Goal: Transaction & Acquisition: Download file/media

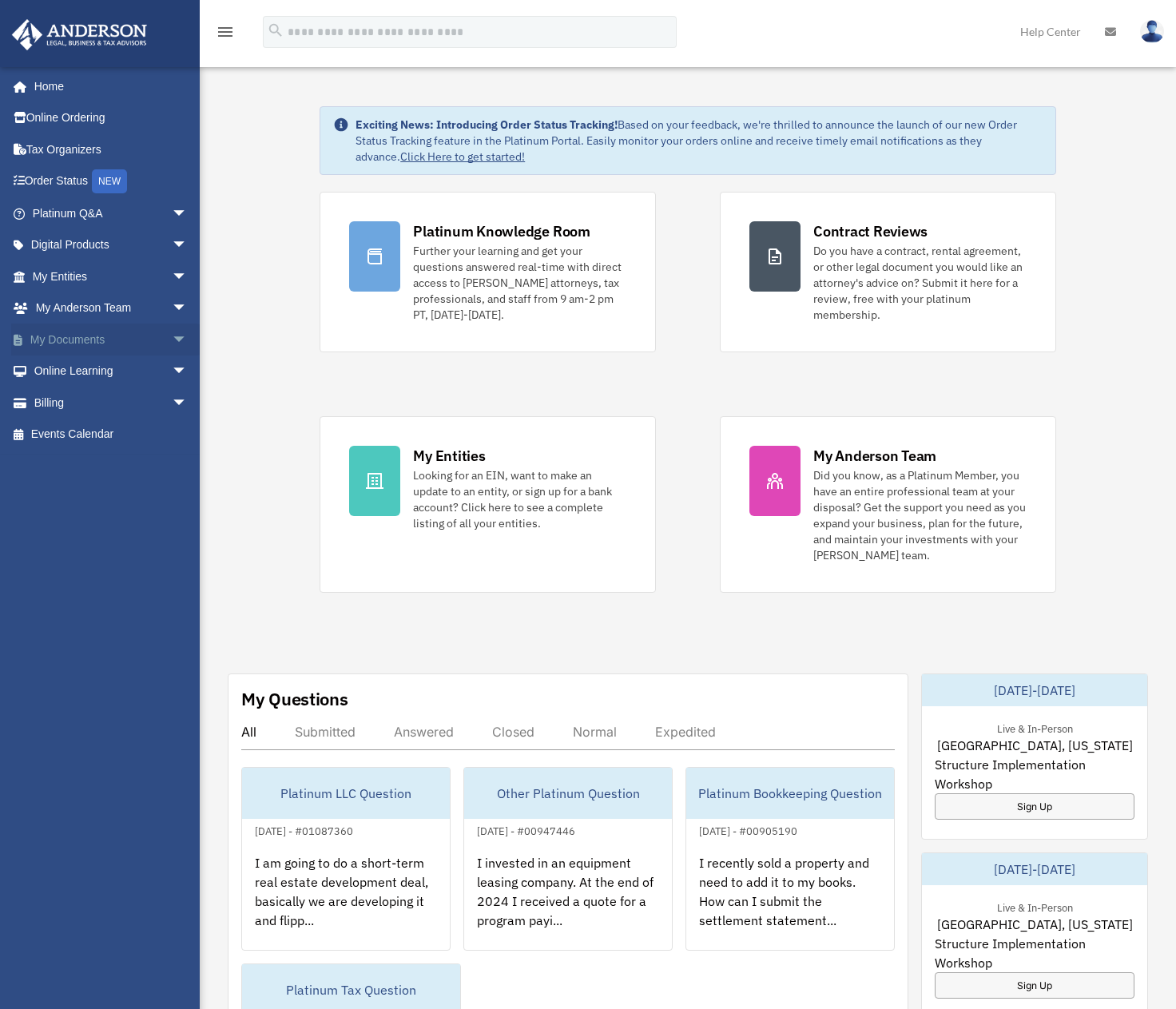
click at [171, 335] on span "arrow_drop_down" at bounding box center [188, 340] width 32 height 33
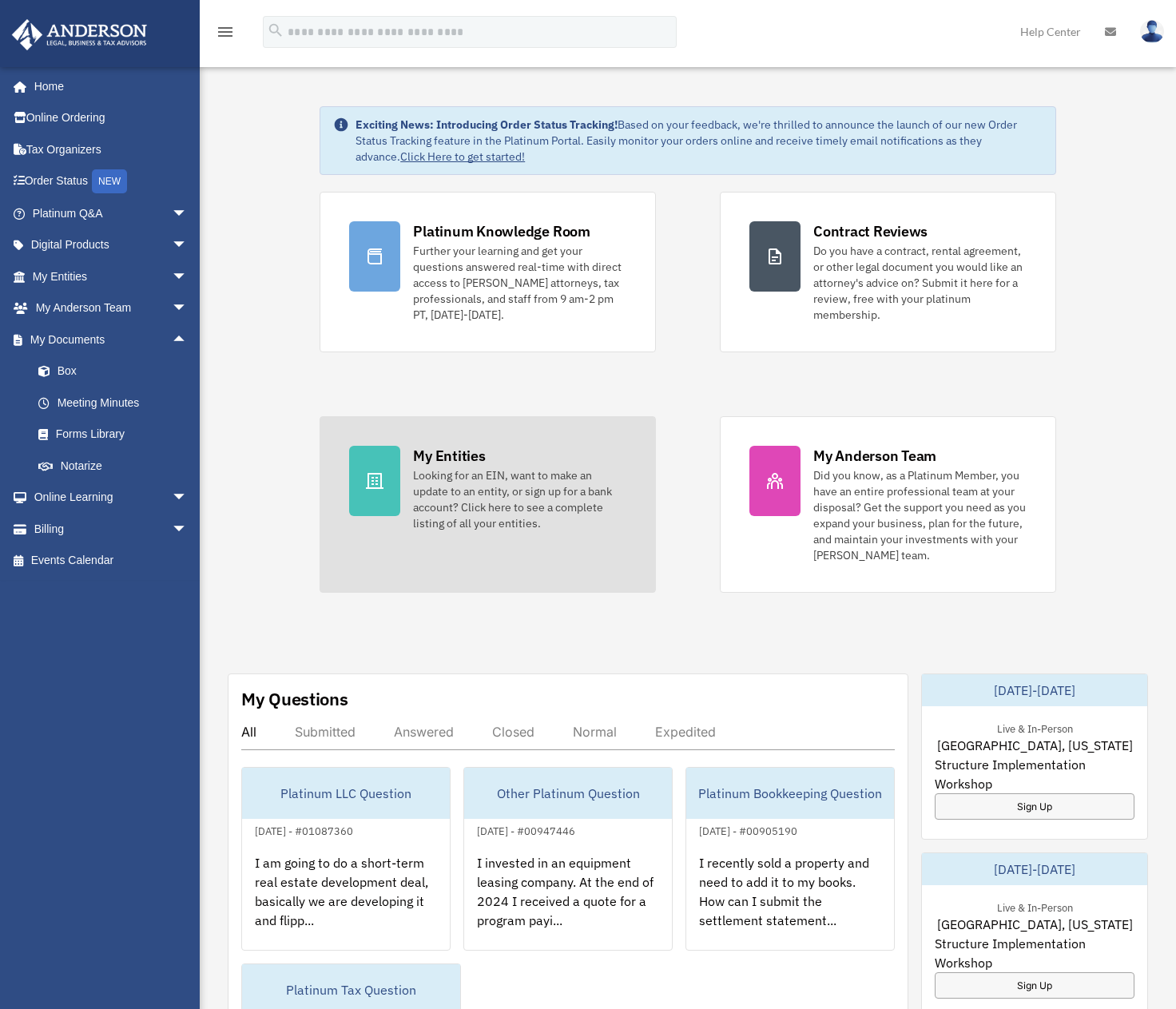
click at [476, 482] on div "Looking for an EIN, want to make an update to an entity, or sign up for a bank …" at bounding box center [520, 499] width 213 height 64
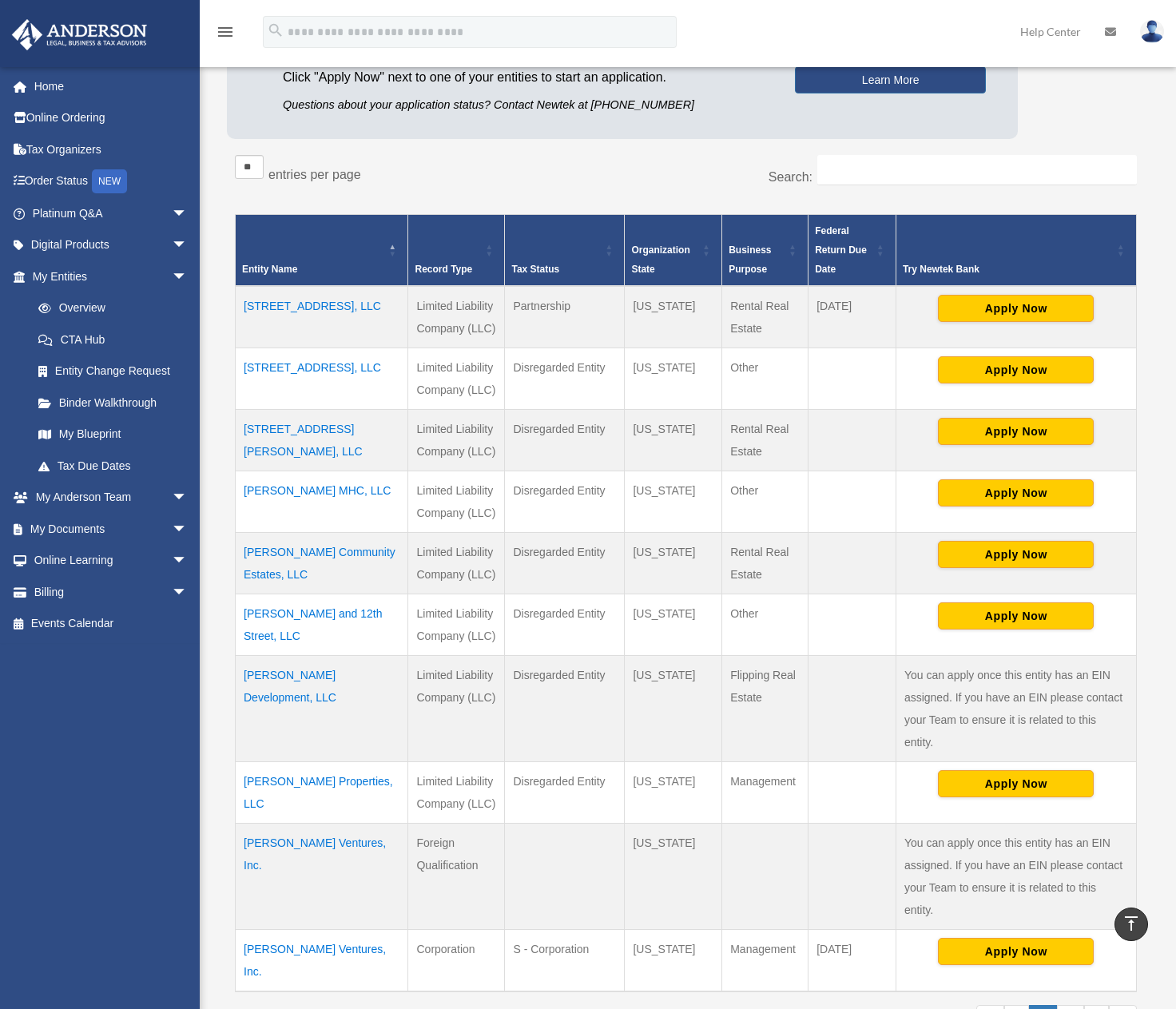
scroll to position [160, 0]
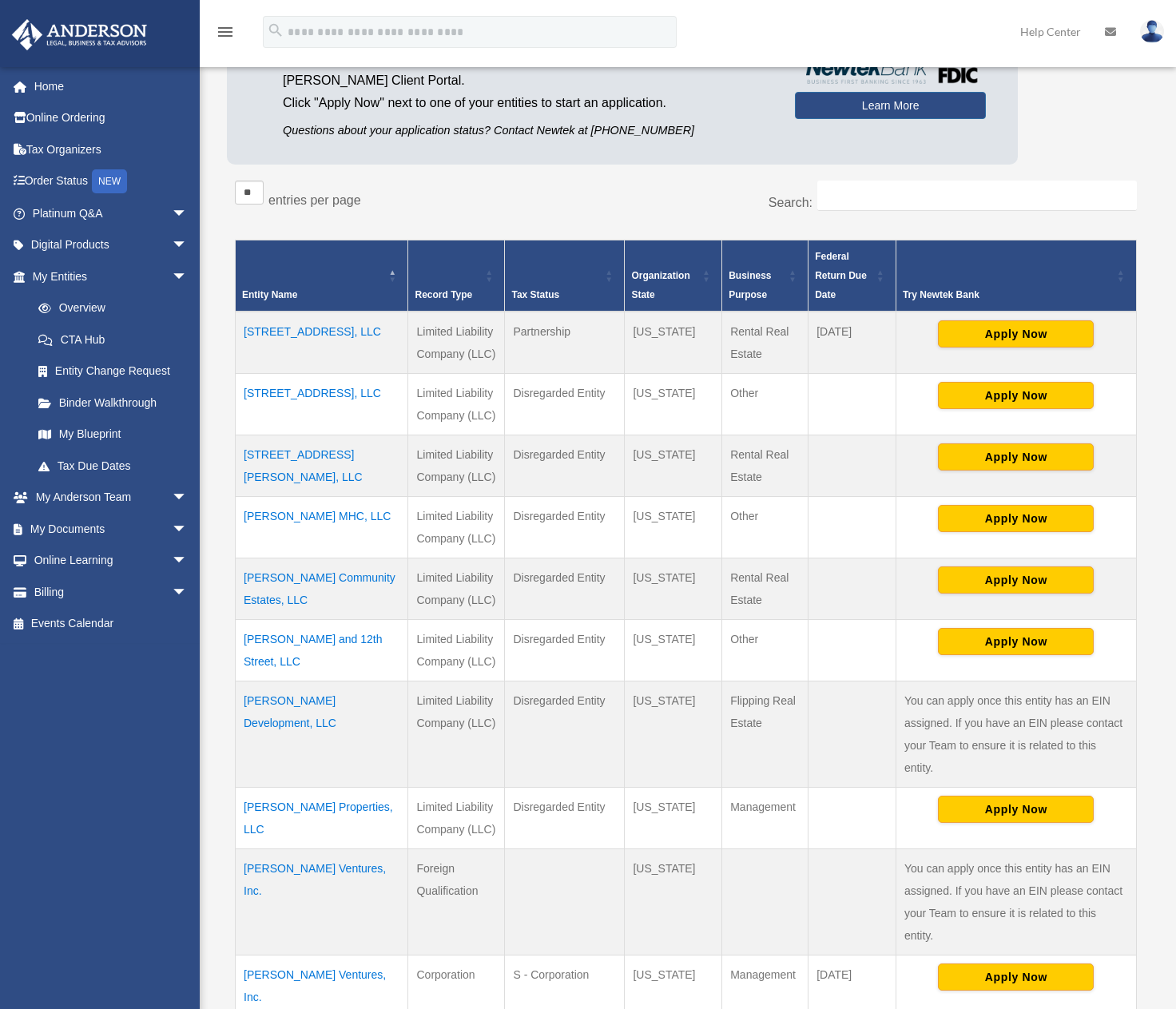
click at [322, 396] on td "[STREET_ADDRESS], LLC" at bounding box center [322, 404] width 172 height 61
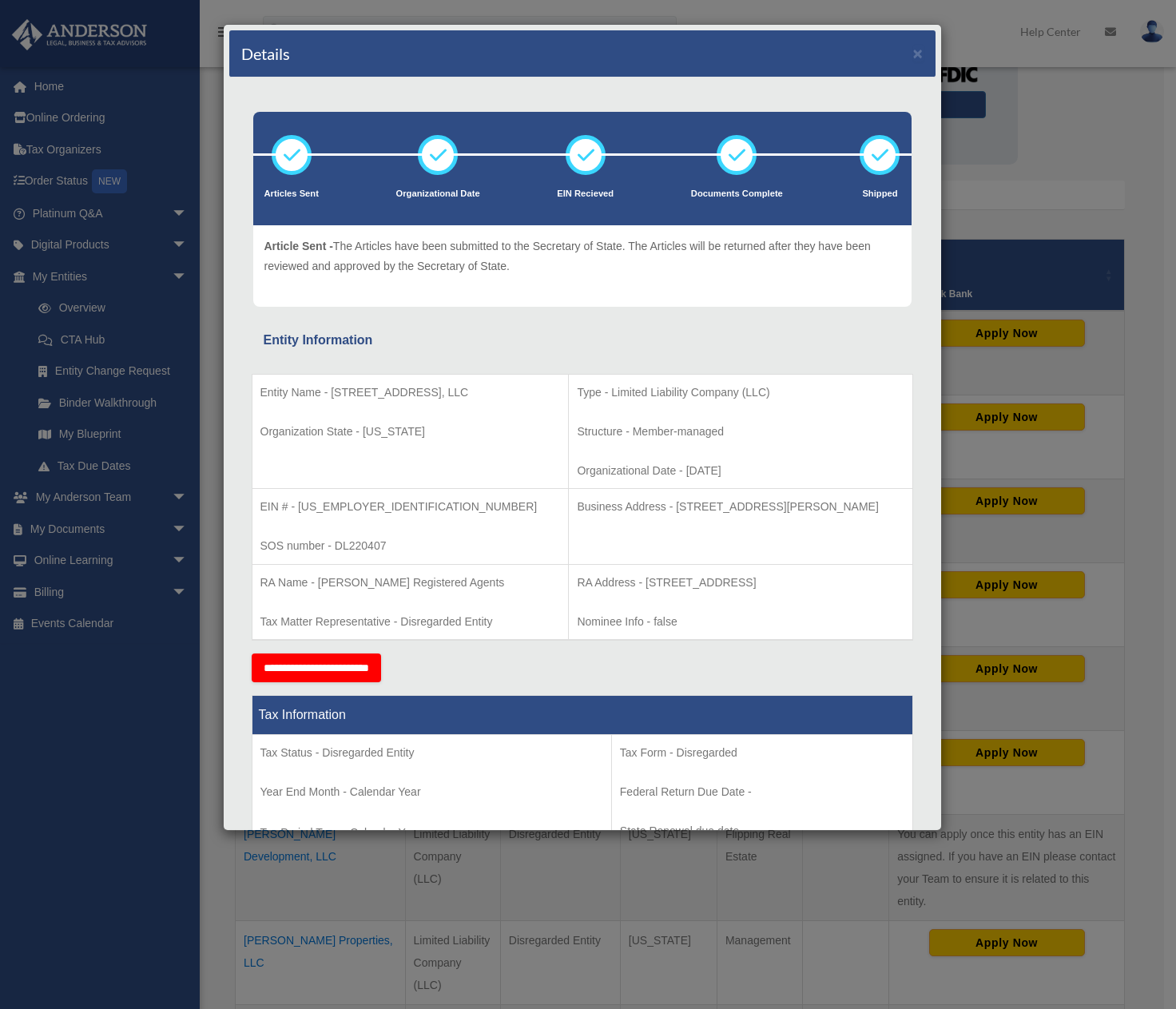
click at [107, 541] on div "Details × Articles Sent Organizational Date" at bounding box center [588, 504] width 1176 height 1009
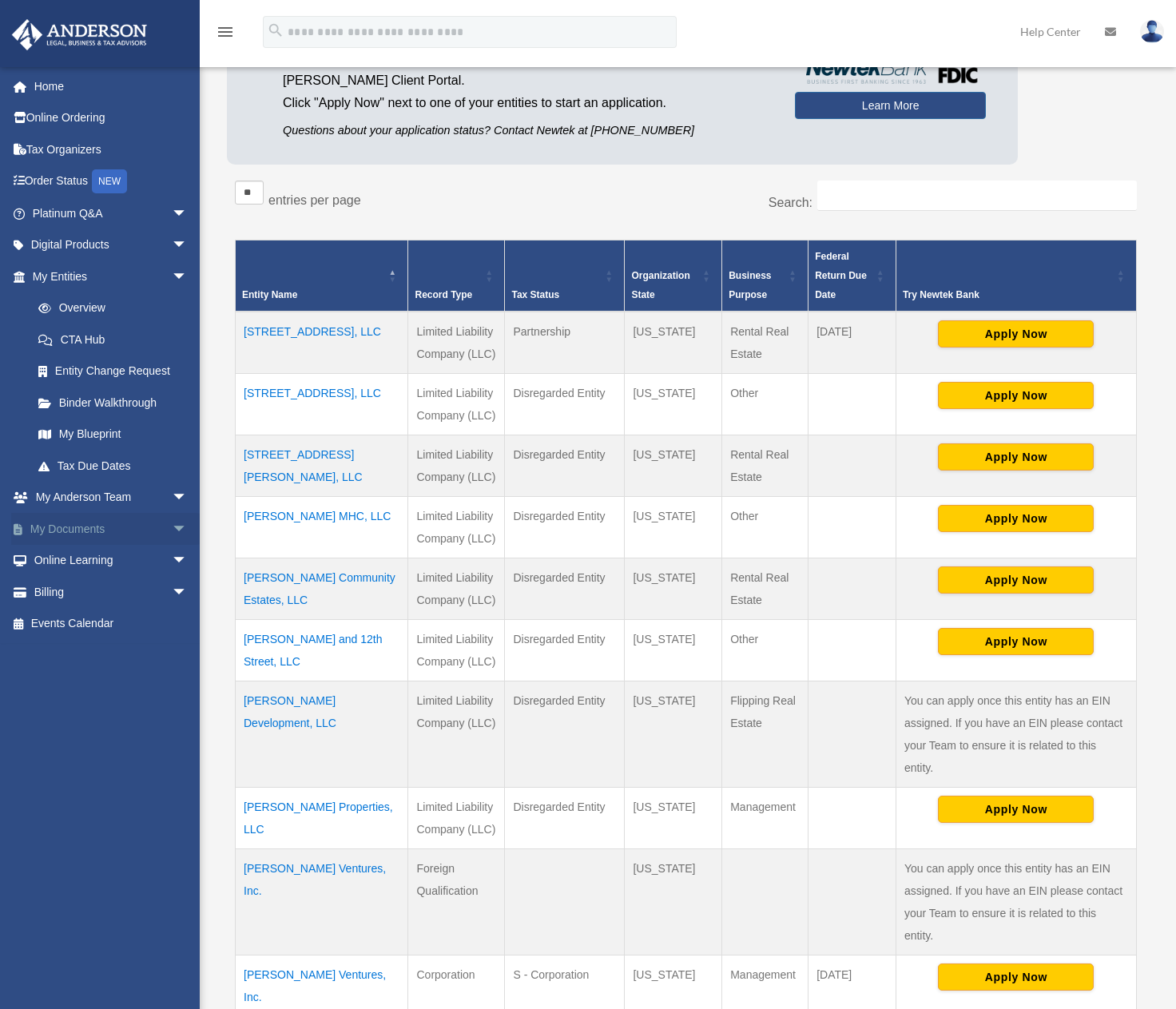
click at [171, 529] on span "arrow_drop_down" at bounding box center [188, 530] width 32 height 33
click at [76, 556] on link "Box" at bounding box center [117, 561] width 189 height 32
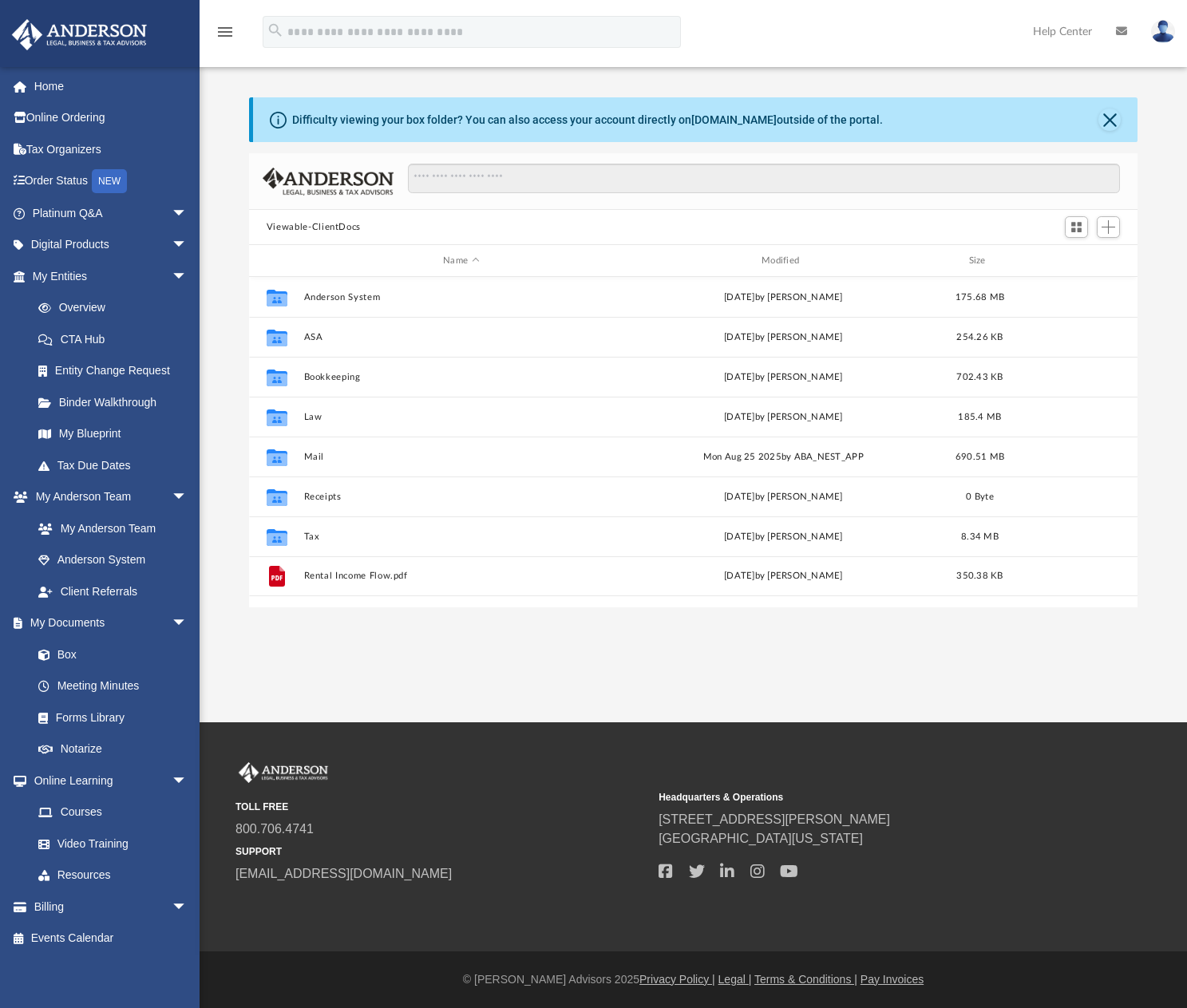
scroll to position [351, 877]
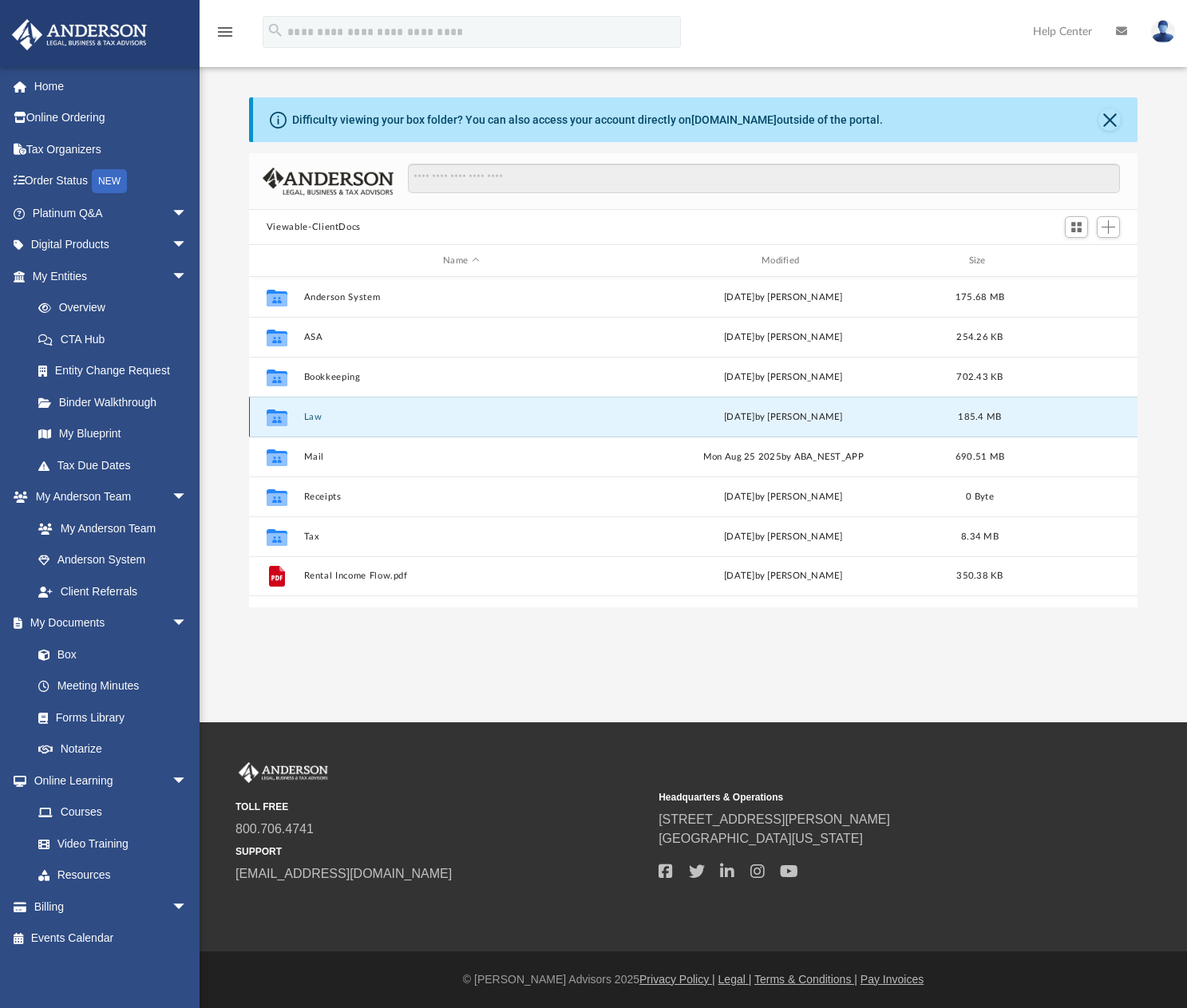
click at [307, 417] on button "Law" at bounding box center [461, 417] width 315 height 10
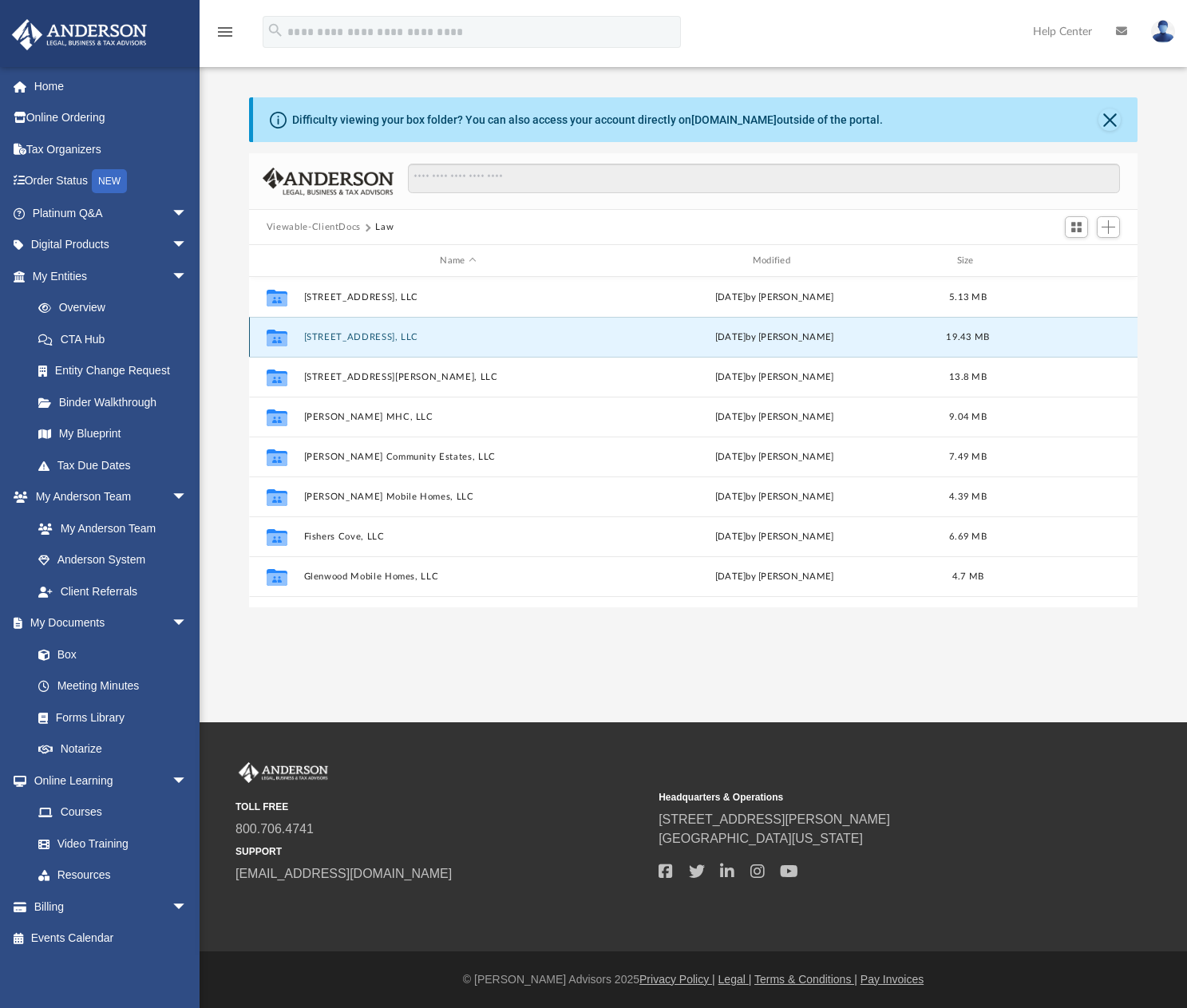
click at [355, 338] on button "[STREET_ADDRESS], LLC" at bounding box center [458, 337] width 308 height 10
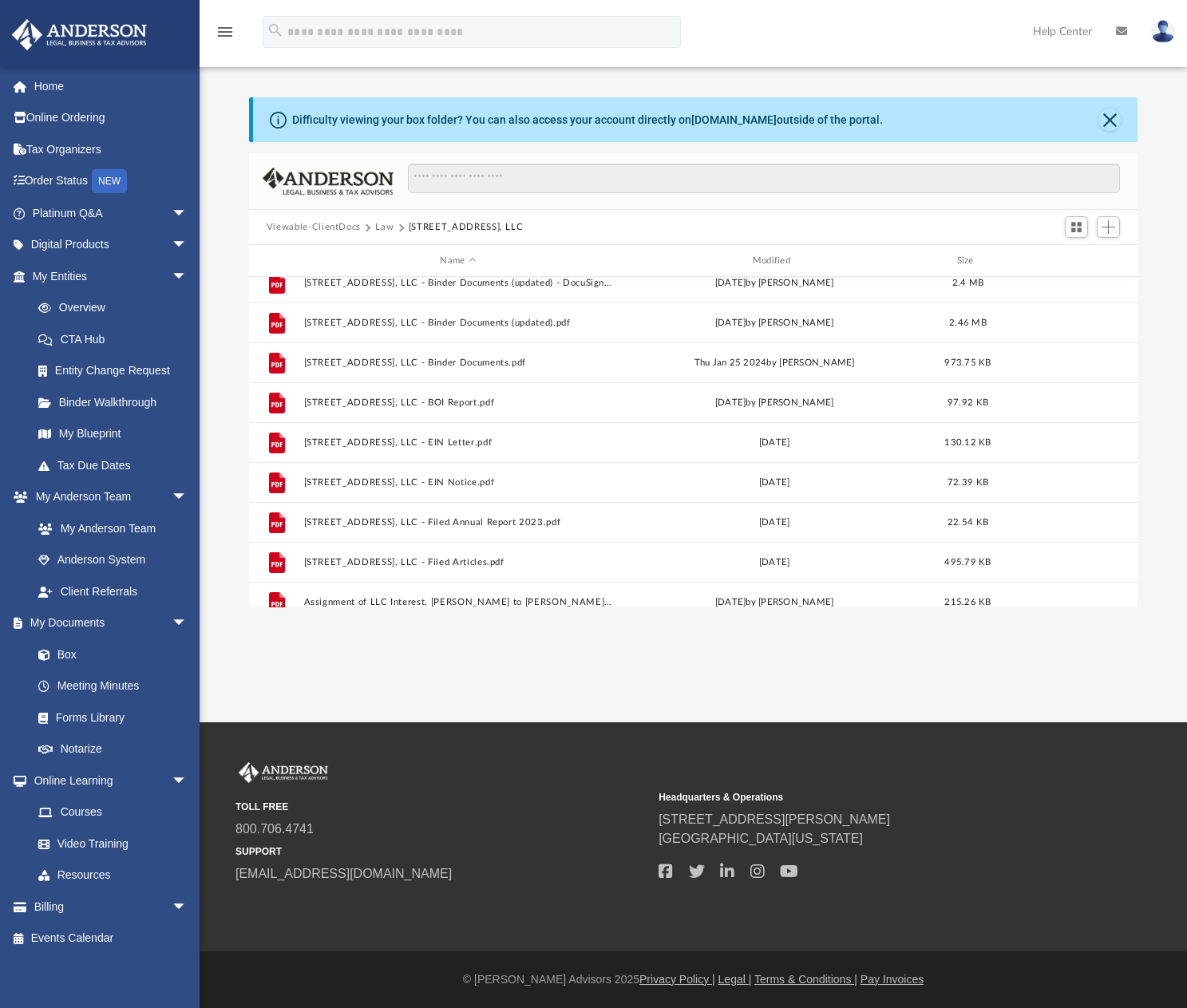
scroll to position [160, 0]
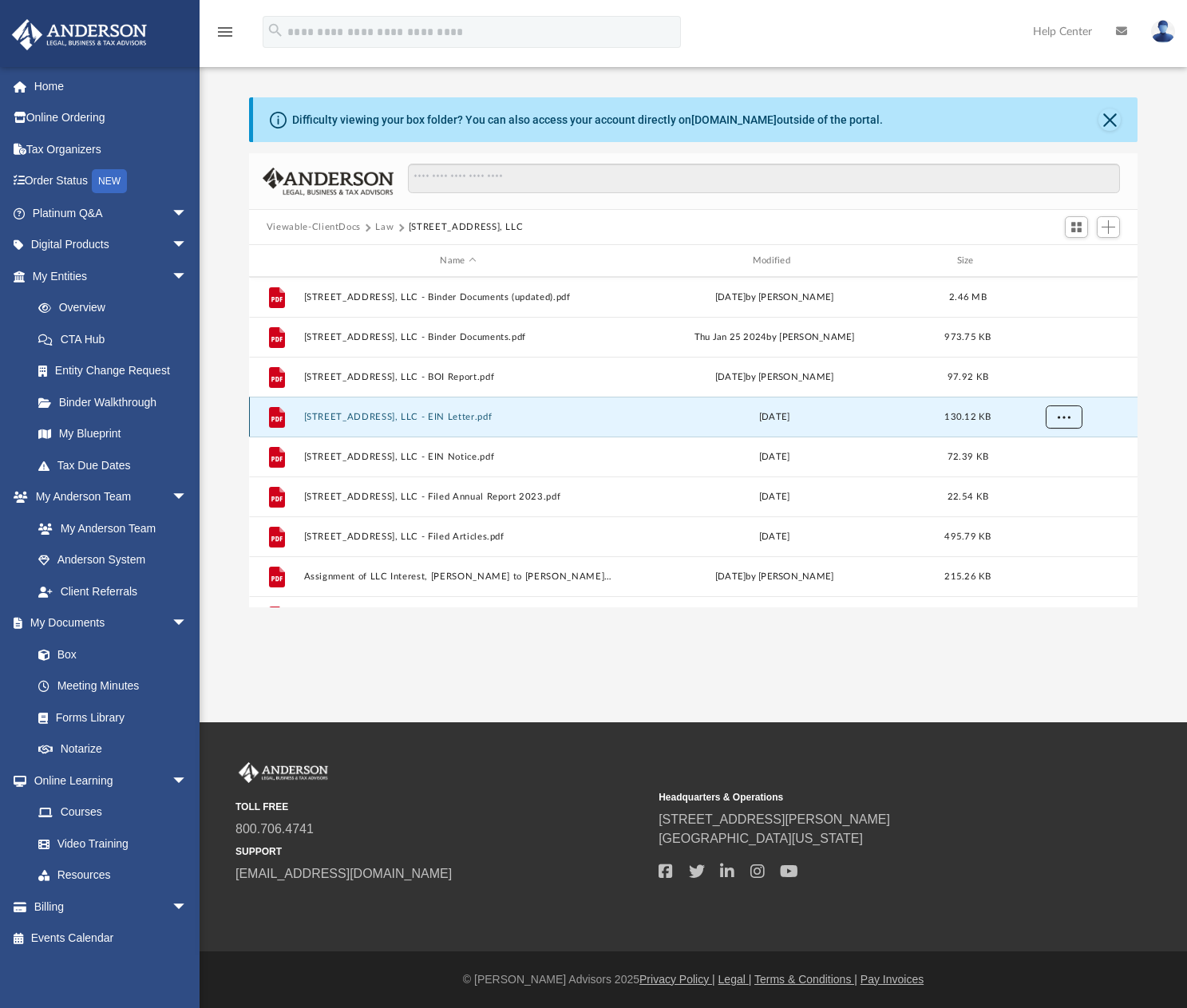
click at [1067, 422] on button "More options" at bounding box center [1063, 418] width 36 height 24
click at [1046, 474] on li "Download" at bounding box center [1050, 474] width 46 height 17
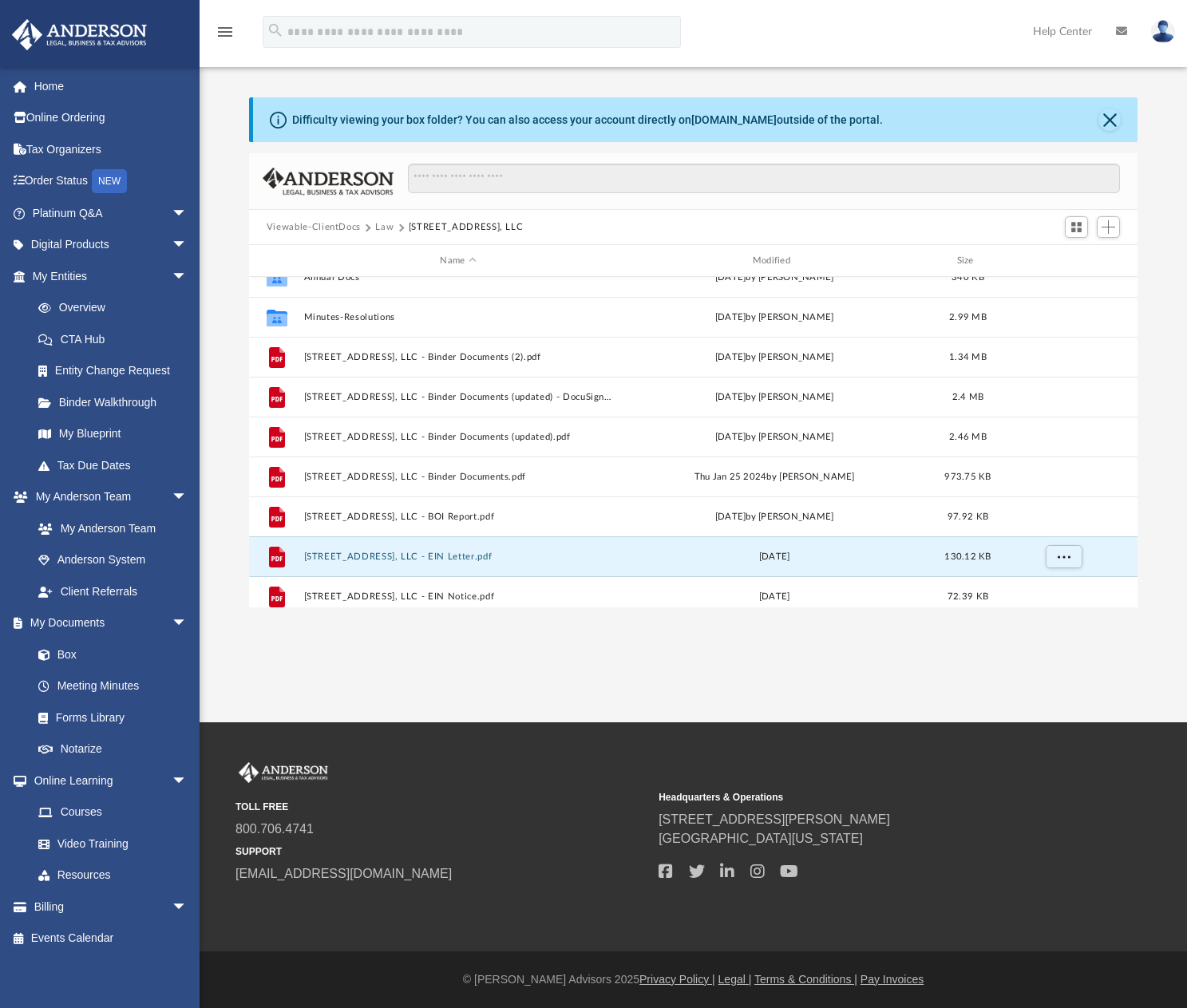
scroll to position [0, 0]
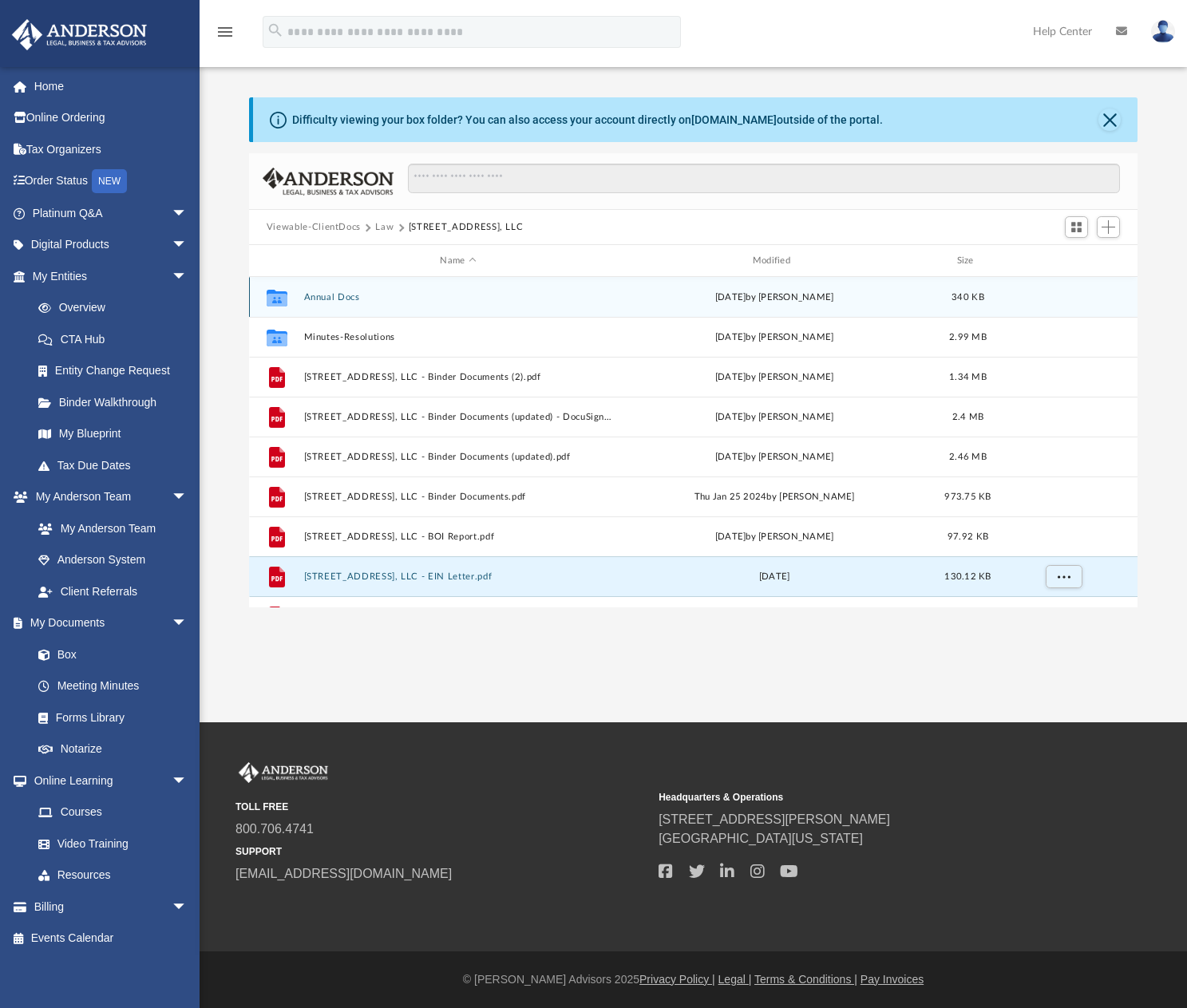
click at [325, 300] on button "Annual Docs" at bounding box center [458, 297] width 308 height 10
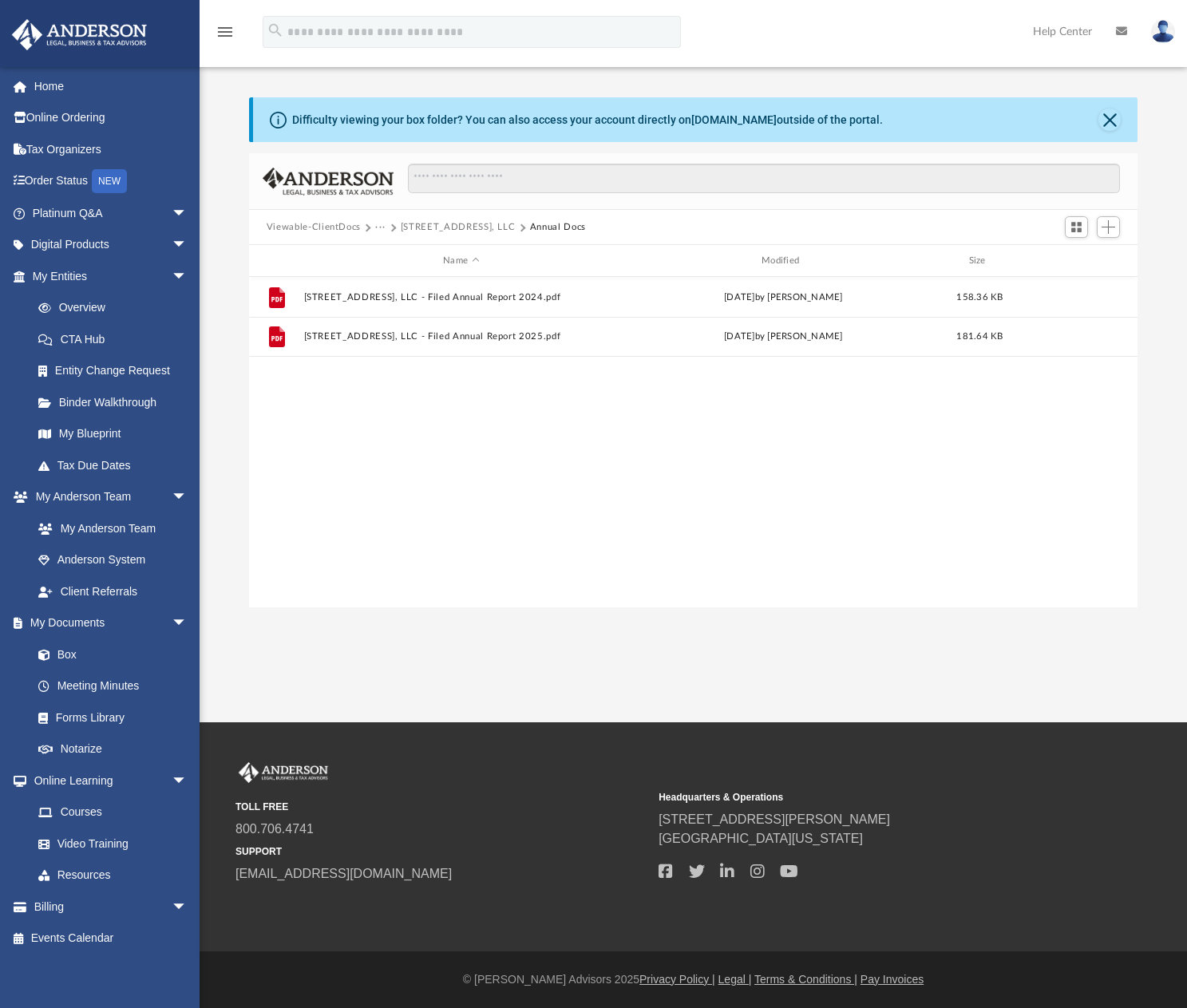
click at [459, 223] on button "[STREET_ADDRESS], LLC" at bounding box center [458, 228] width 115 height 15
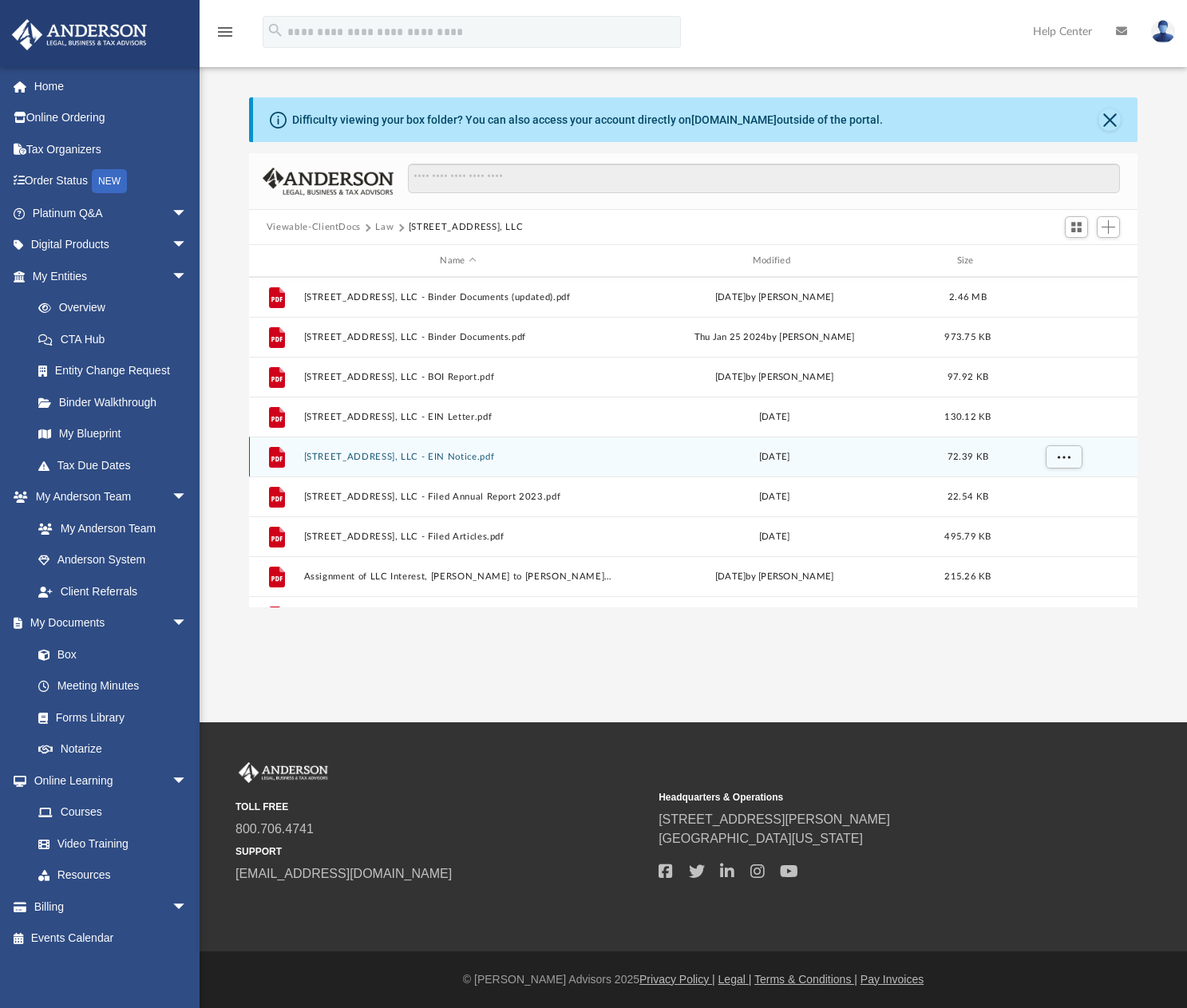
scroll to position [229, 0]
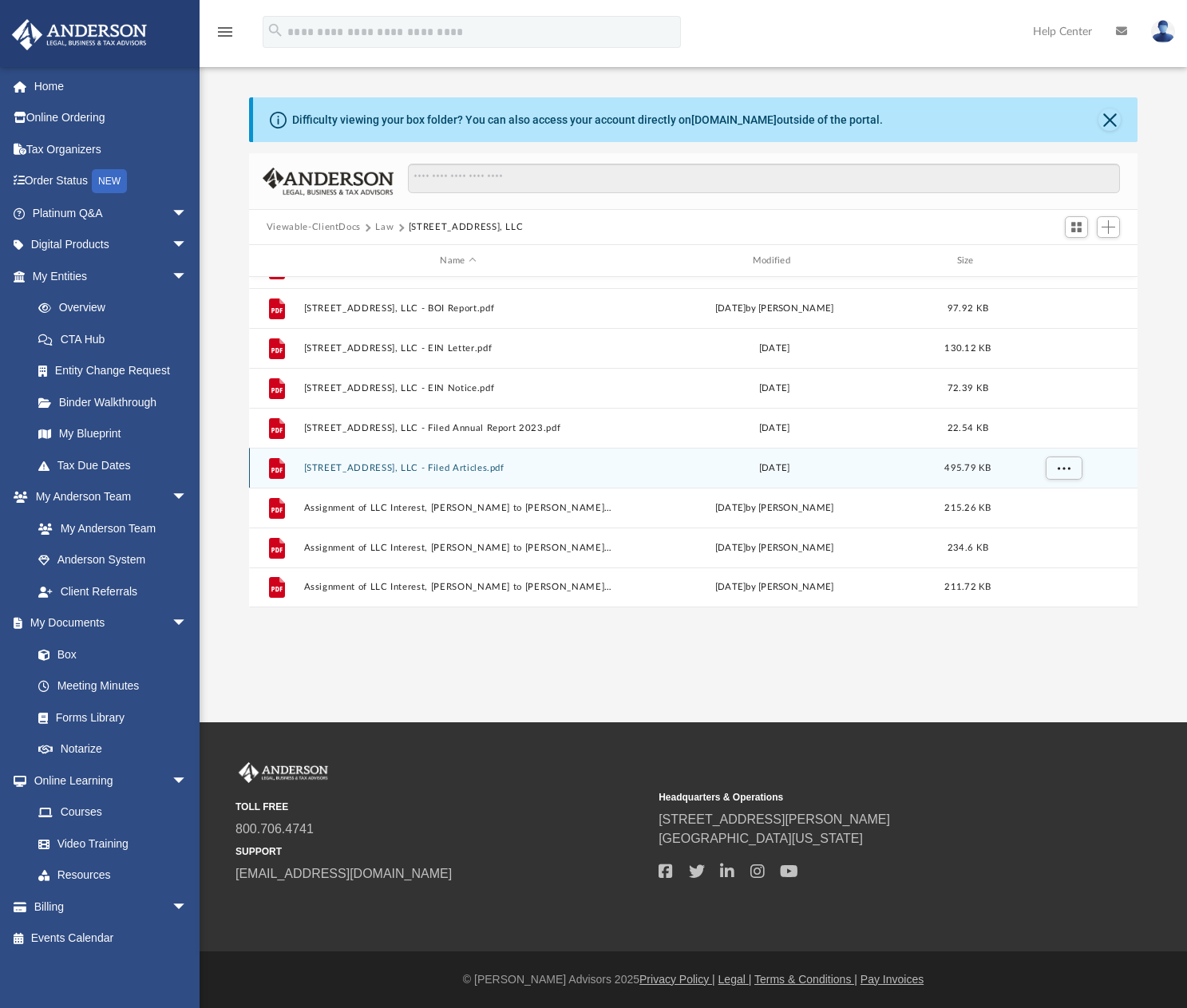
click at [440, 468] on button "125 West Gate Road, LLC - Filed Articles.pdf" at bounding box center [458, 468] width 308 height 10
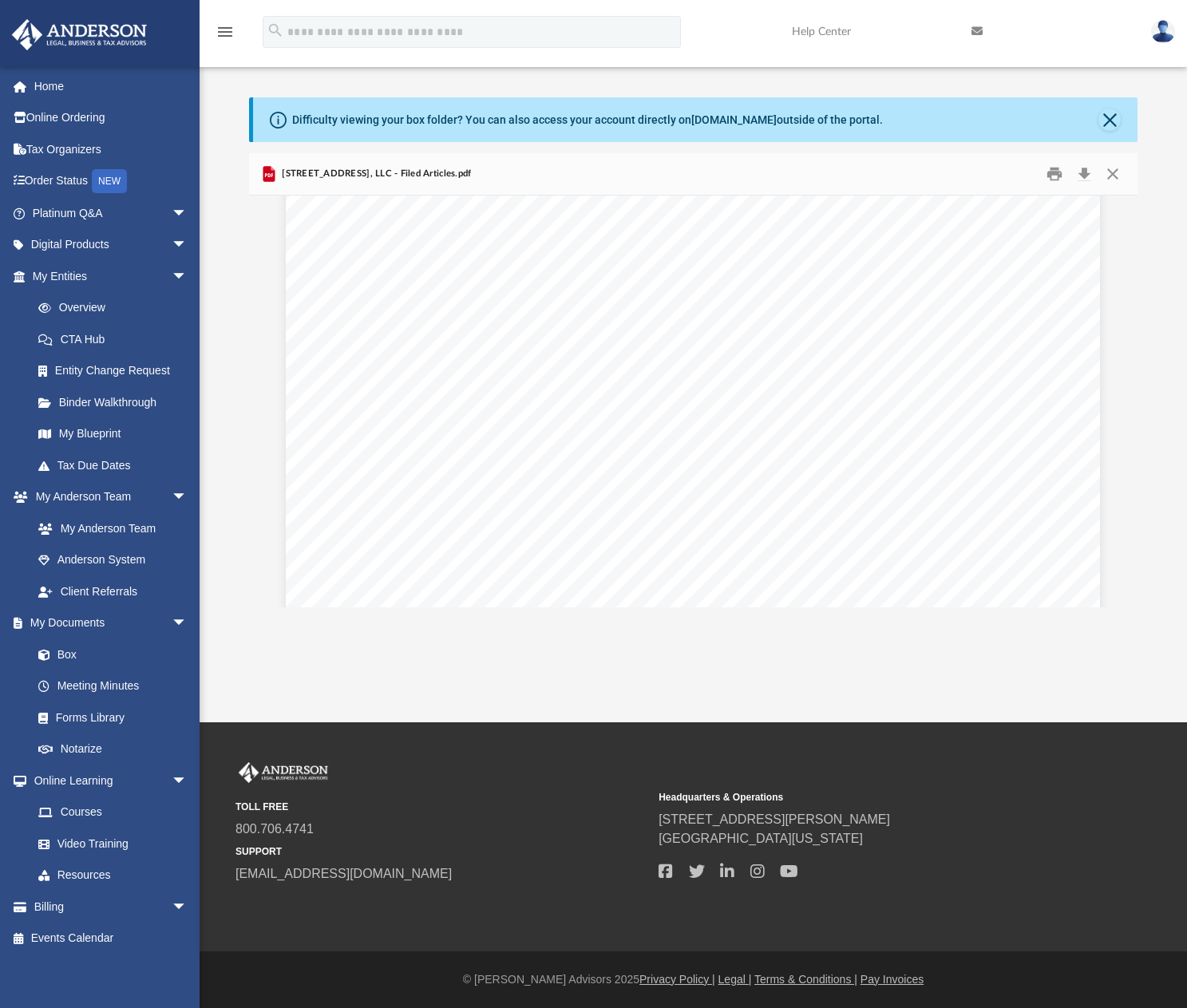
scroll to position [0, 0]
click at [1088, 170] on button "Download" at bounding box center [1084, 174] width 29 height 25
